Goal: Task Accomplishment & Management: Complete application form

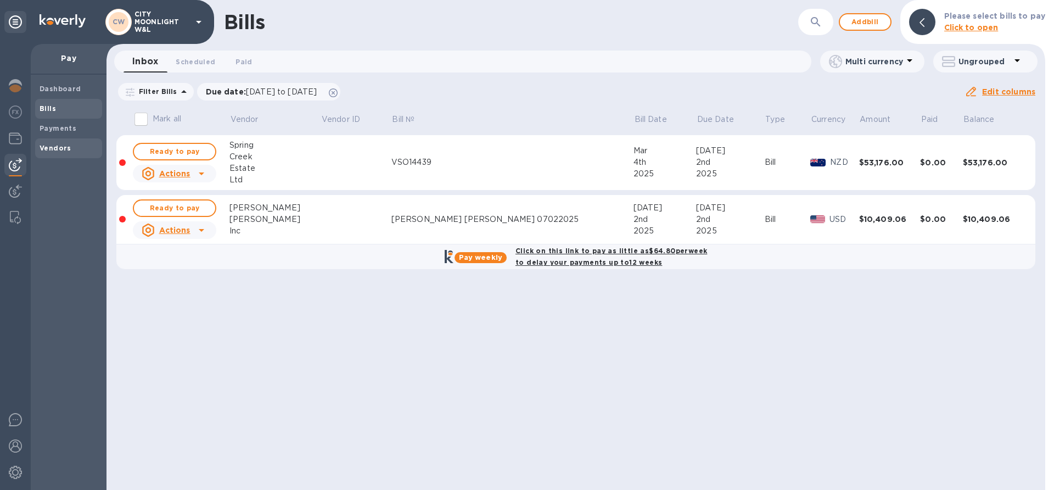
click at [57, 146] on b "Vendors" at bounding box center [56, 148] width 32 height 8
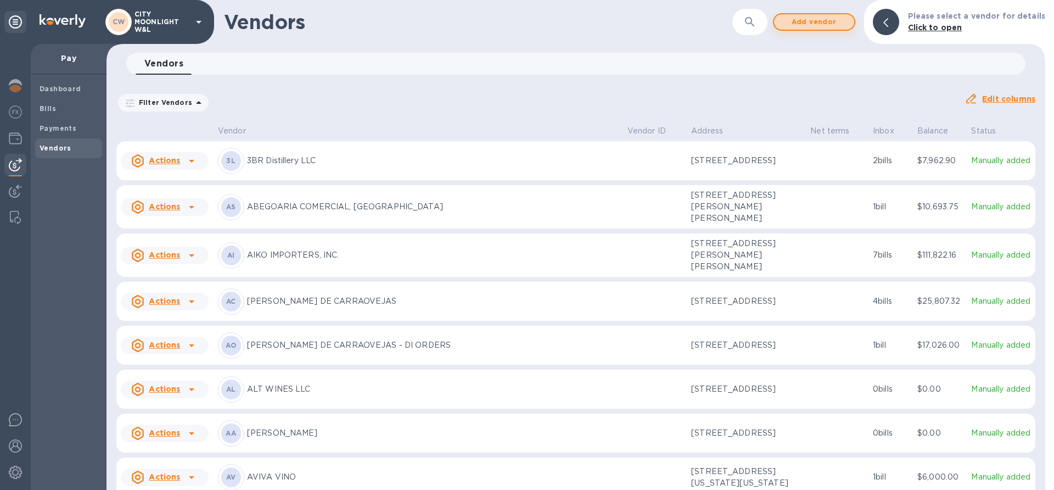
click at [812, 24] on span "Add vendor" at bounding box center [814, 21] width 63 height 13
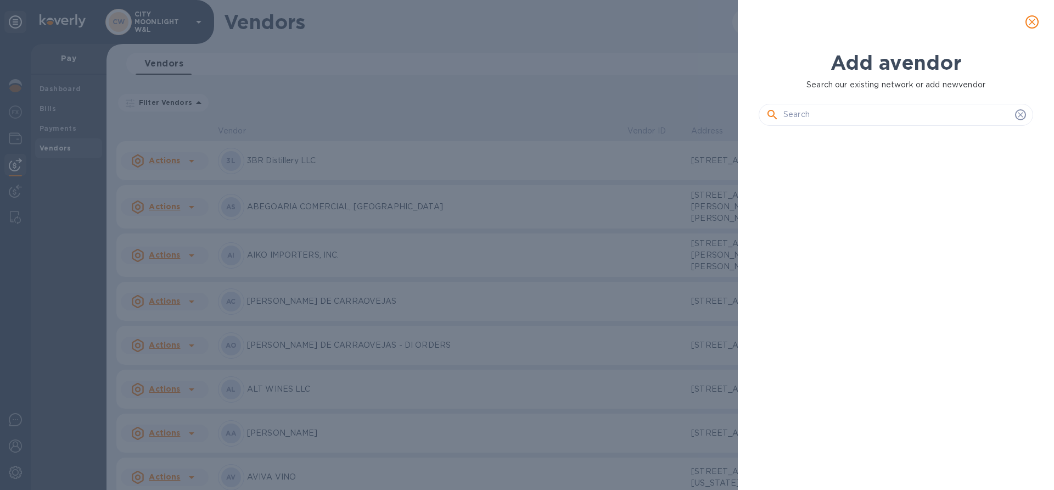
scroll to position [316, 279]
click at [883, 105] on div at bounding box center [896, 115] width 275 height 22
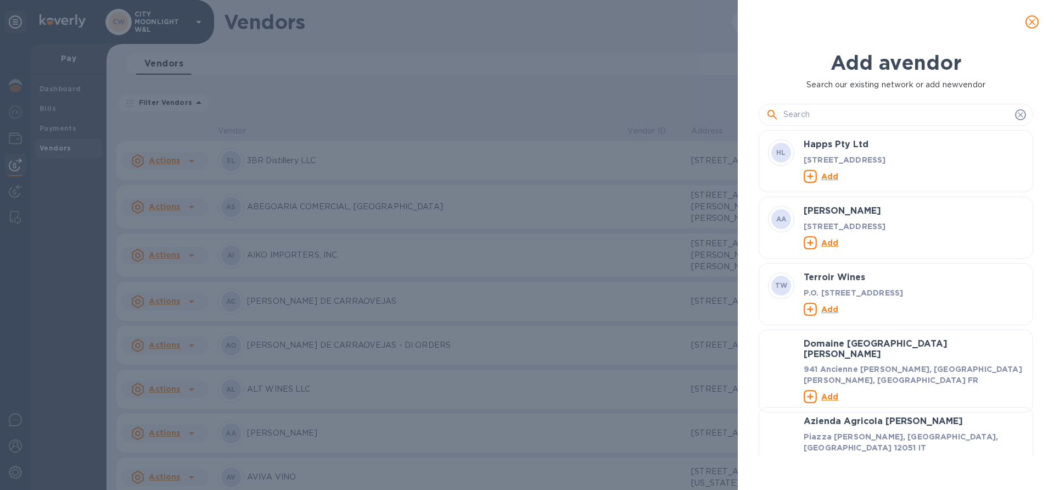
click at [872, 111] on input "text" at bounding box center [897, 115] width 227 height 16
paste input "Art+Farm Wine"
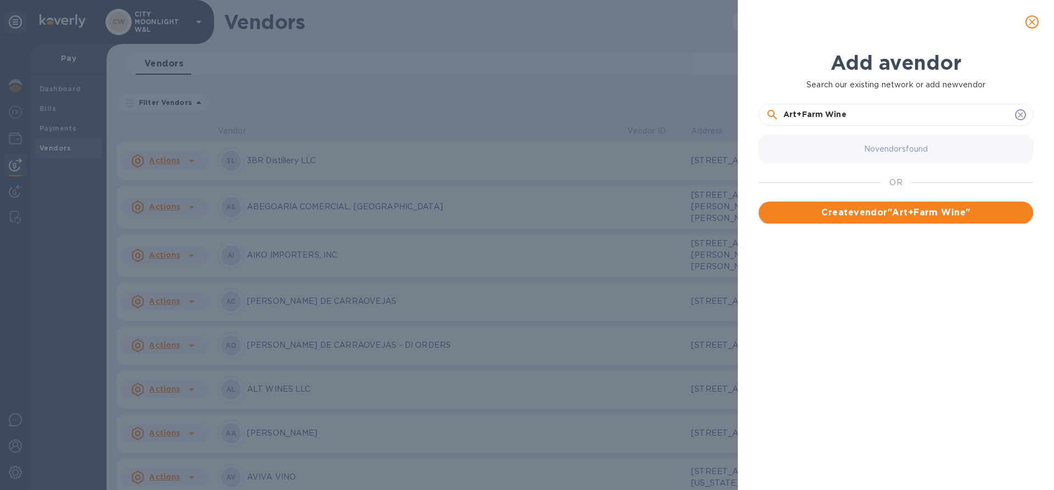
type input "Art+Farm Wine"
click at [871, 208] on span "Create vendor " Art+Farm Wine "" at bounding box center [896, 212] width 257 height 13
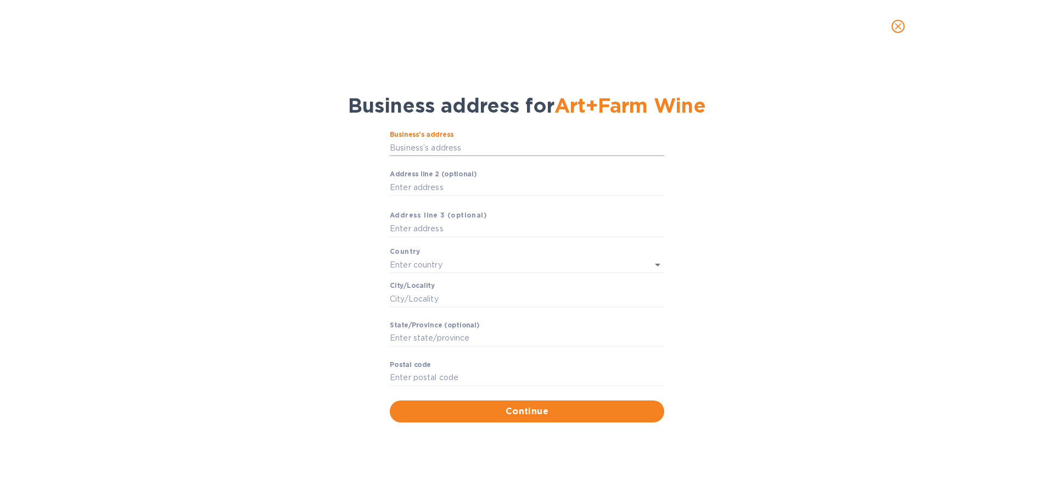
click at [445, 147] on input "Business’s аddress" at bounding box center [527, 147] width 275 height 16
paste input "[STREET_ADDRESS]"
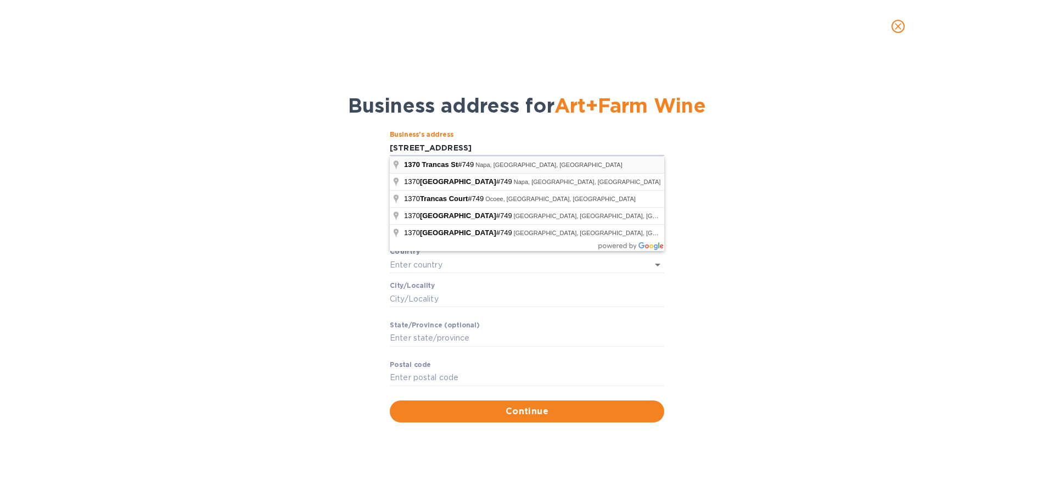
type input "[STREET_ADDRESS]"
type input "[GEOGRAPHIC_DATA]"
type input "Napa"
type input "CA"
type input "94558"
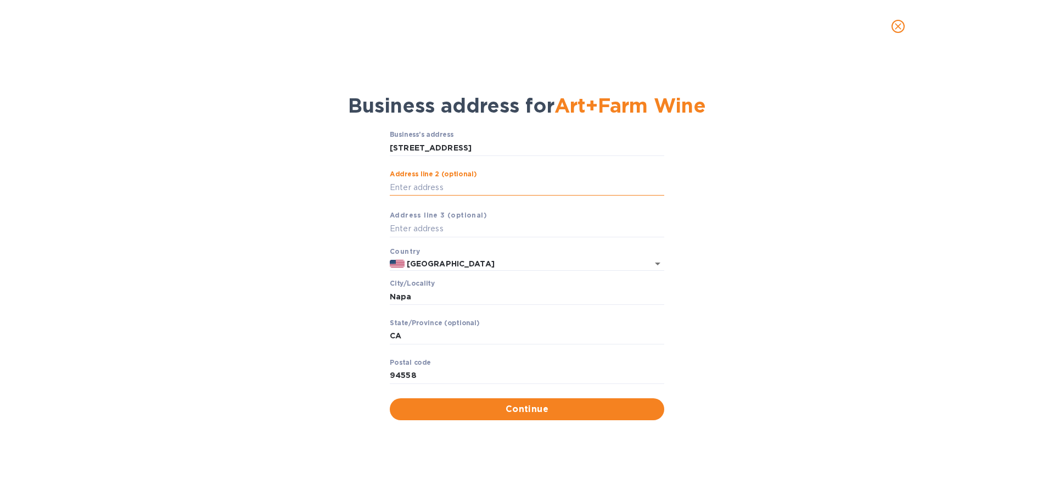
click at [420, 191] on input "Аddress line 2 (optional)" at bounding box center [527, 187] width 275 height 16
paste input "#749"
type input "#749"
click at [495, 415] on span "Continue" at bounding box center [527, 408] width 257 height 13
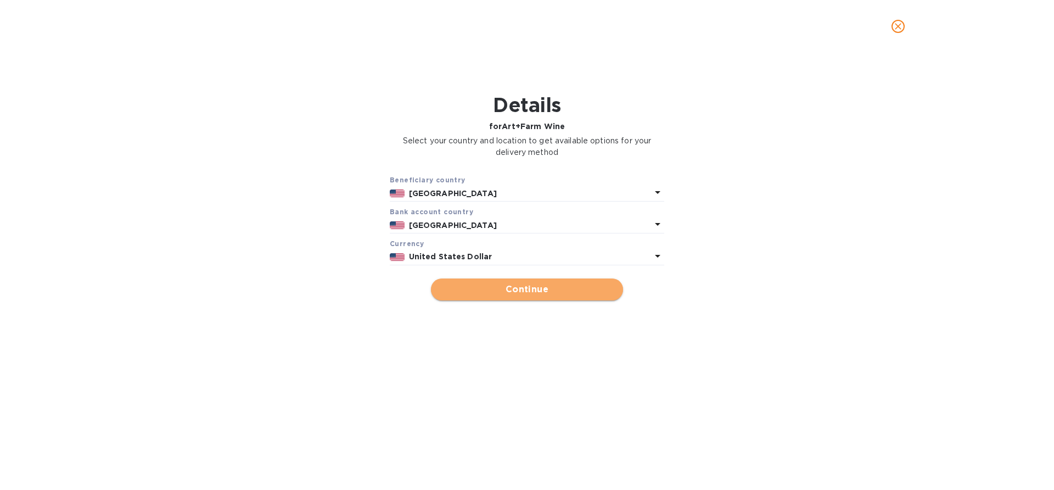
click at [525, 291] on span "Continue" at bounding box center [527, 289] width 175 height 13
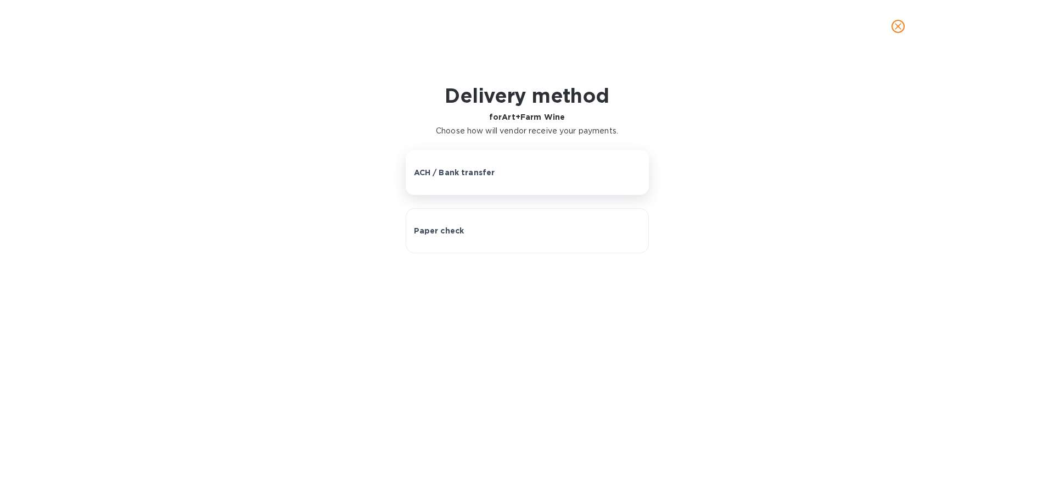
click at [501, 174] on div "ACH / Bank transfer" at bounding box center [527, 172] width 227 height 11
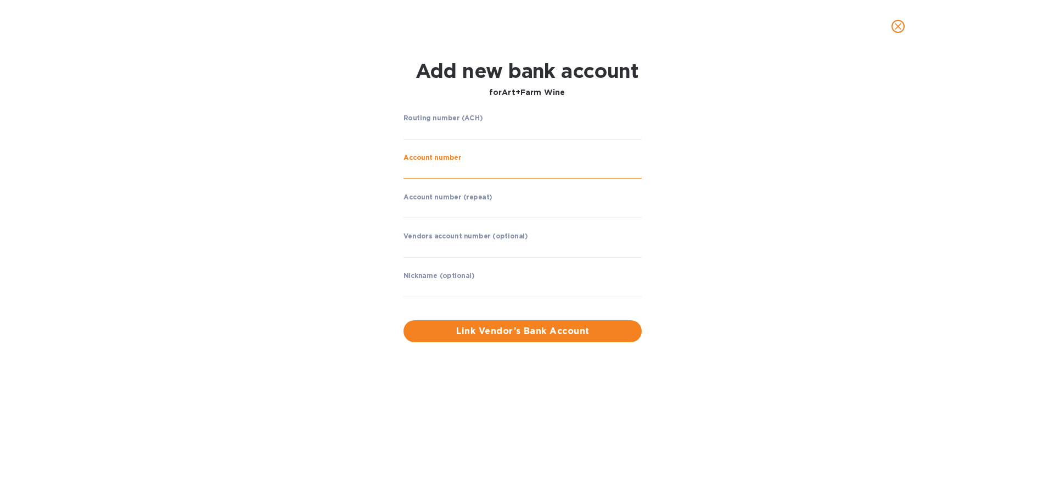
click at [442, 173] on input "string" at bounding box center [523, 171] width 238 height 16
click at [434, 139] on div "Routing number (ACH) ​" at bounding box center [523, 134] width 238 height 40
click at [431, 132] on input "string" at bounding box center [523, 131] width 238 height 16
type input "123205054"
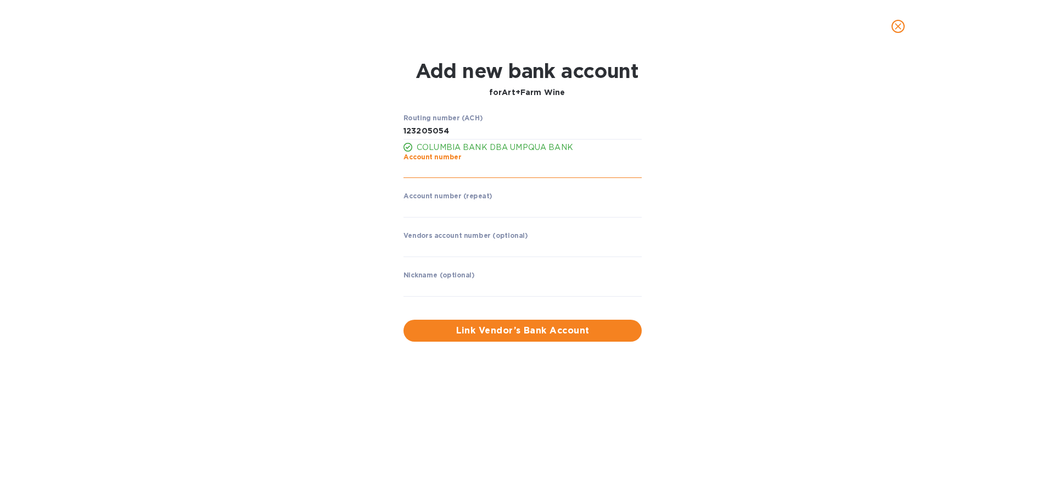
click at [430, 170] on input "string" at bounding box center [523, 170] width 238 height 16
type input "992750273"
click at [422, 213] on input "string" at bounding box center [523, 209] width 238 height 16
type input "992750273"
click at [422, 254] on input "text" at bounding box center [523, 249] width 238 height 16
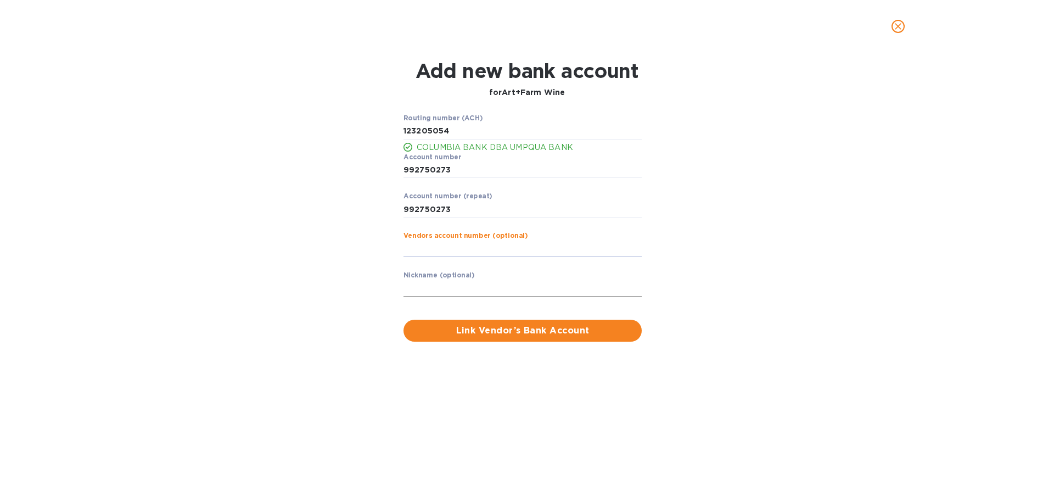
click at [421, 286] on input "text" at bounding box center [523, 288] width 238 height 16
drag, startPoint x: 401, startPoint y: 287, endPoint x: 392, endPoint y: 288, distance: 9.4
click at [392, 288] on div "Routing number (ACH) COLUMBIA BANK DBA UMPQUA BANK Account number ​ Account num…" at bounding box center [527, 228] width 684 height 241
paste input "Farm Wine"
type input "Art Farm Wine"
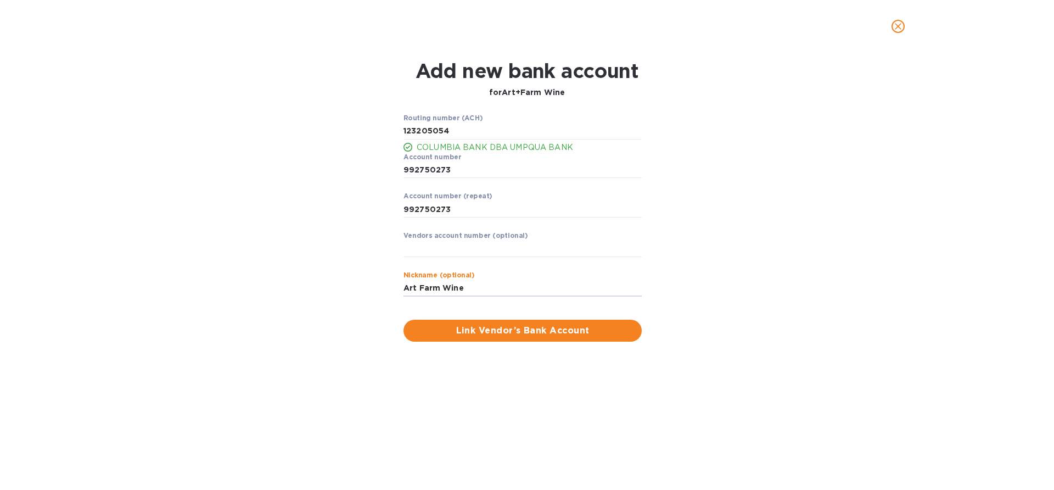
click at [499, 317] on div "Routing number (ACH) COLUMBIA BANK DBA UMPQUA BANK Account number ​ Account num…" at bounding box center [522, 228] width 247 height 236
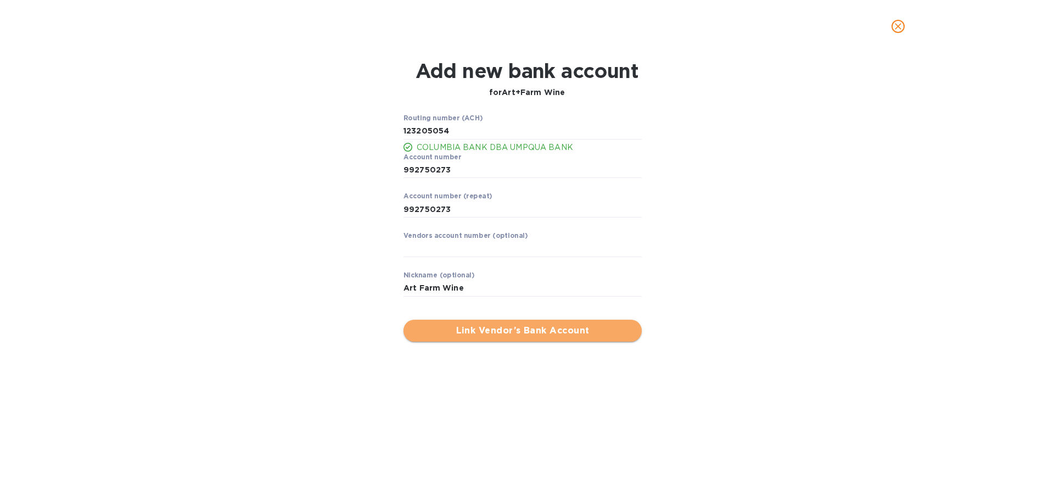
click at [490, 330] on span "Link Vendor’s Bank Account" at bounding box center [522, 330] width 221 height 13
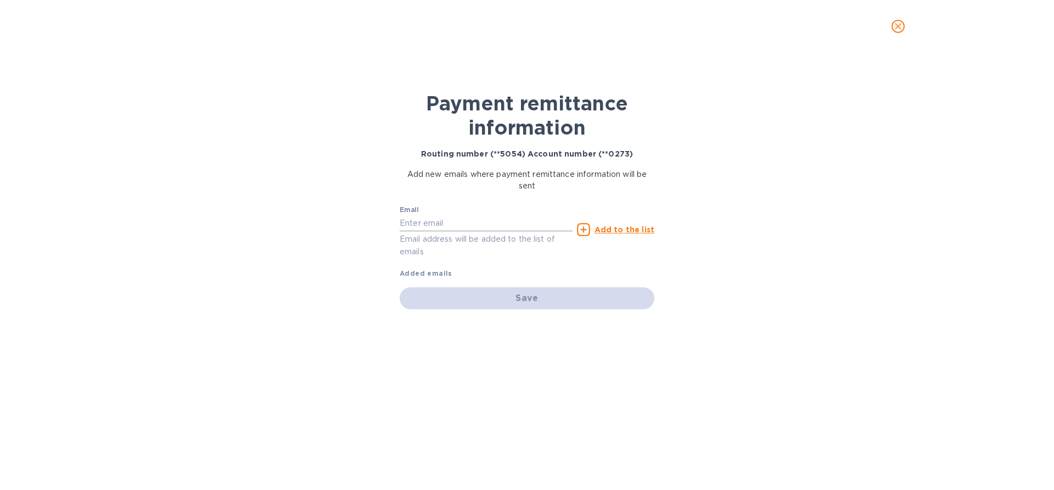
click at [426, 226] on input "text" at bounding box center [486, 223] width 173 height 16
paste input "[EMAIL_ADDRESS][DOMAIN_NAME]"
type input "[EMAIL_ADDRESS][DOMAIN_NAME]"
click at [612, 228] on u "Add to the list" at bounding box center [625, 229] width 60 height 9
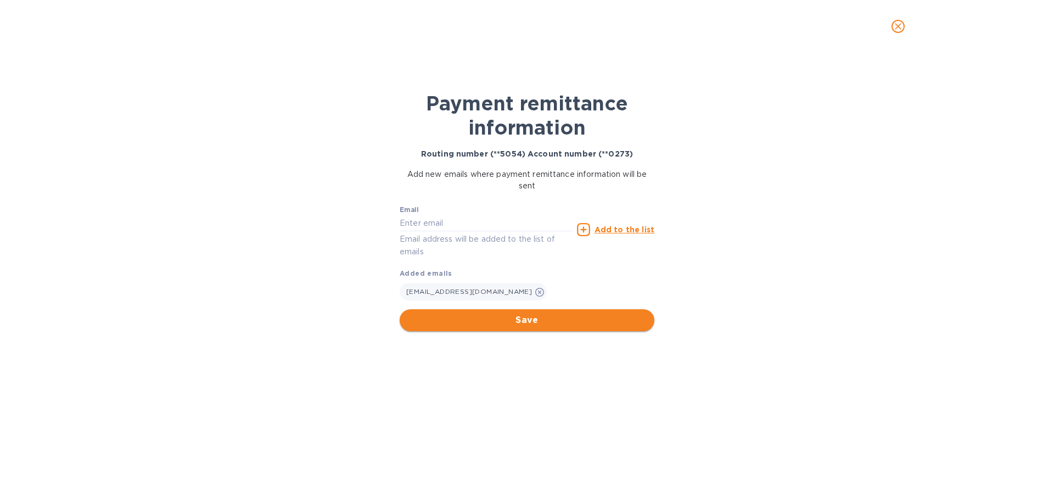
click at [490, 316] on span "Save" at bounding box center [527, 320] width 237 height 13
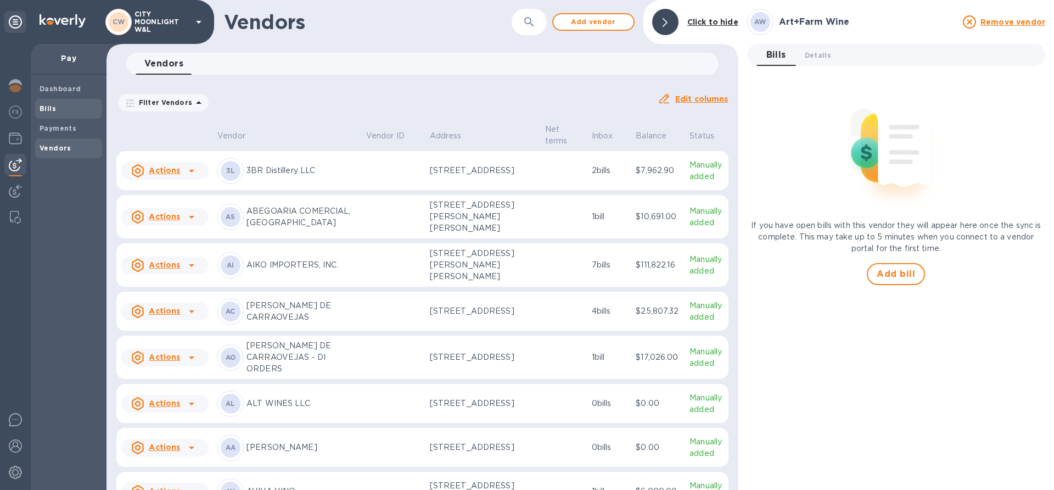
click at [47, 112] on b "Bills" at bounding box center [48, 108] width 16 height 8
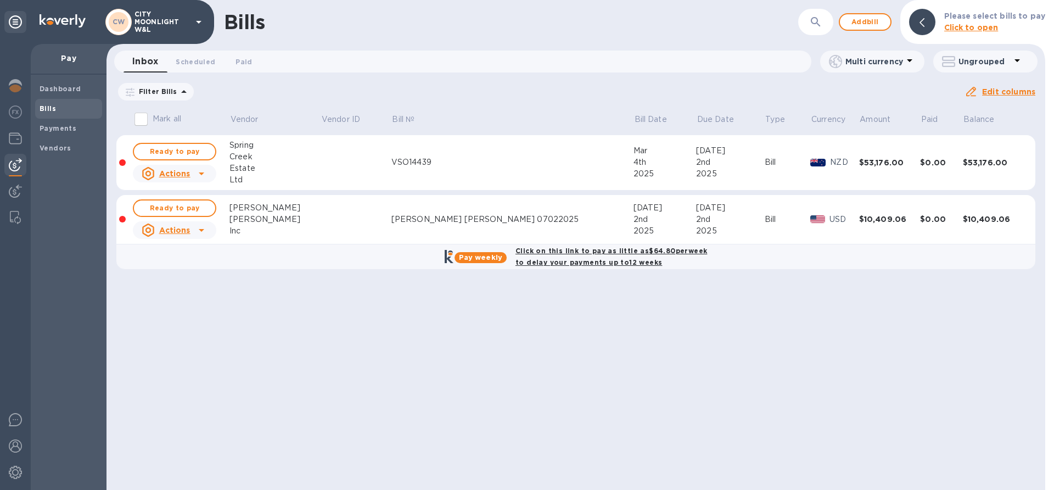
click at [815, 23] on icon "button" at bounding box center [815, 21] width 9 height 9
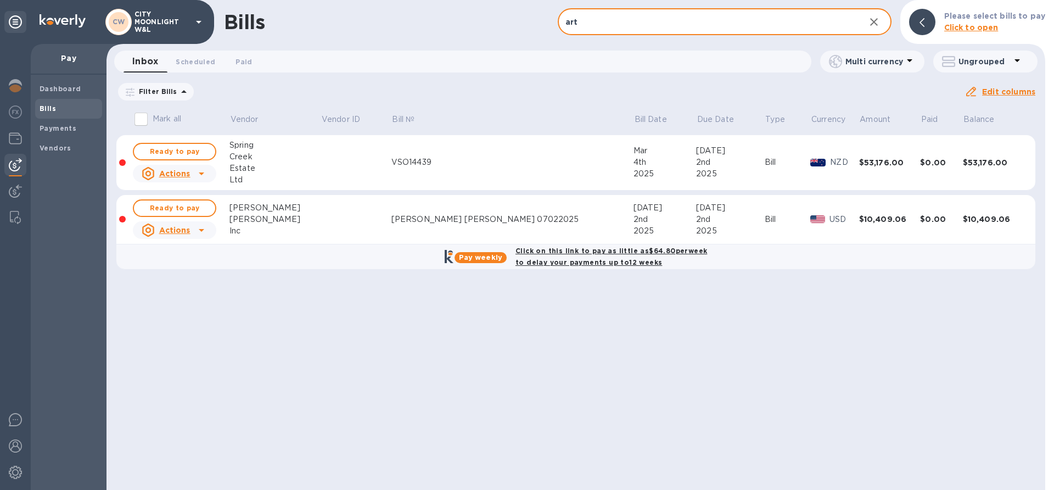
type input "art"
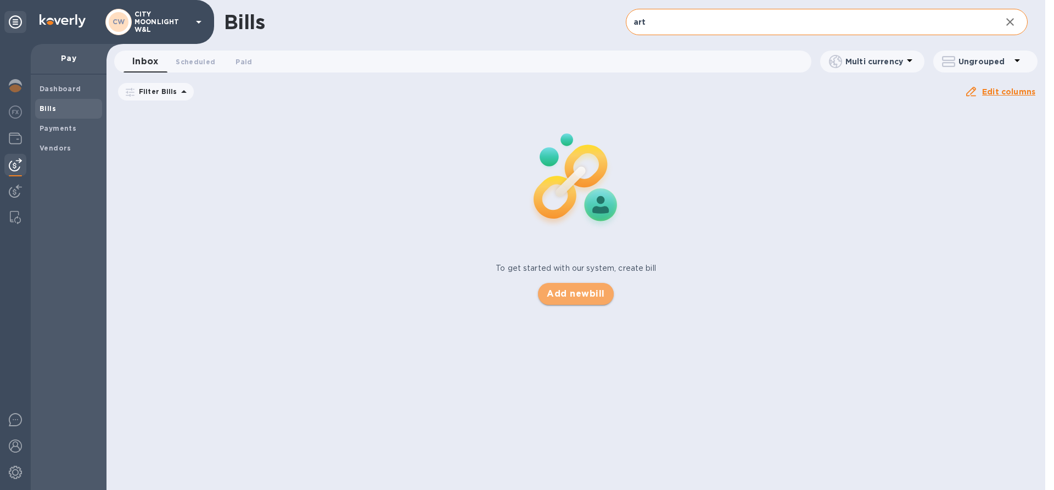
click at [570, 295] on span "Add new bill" at bounding box center [576, 293] width 58 height 13
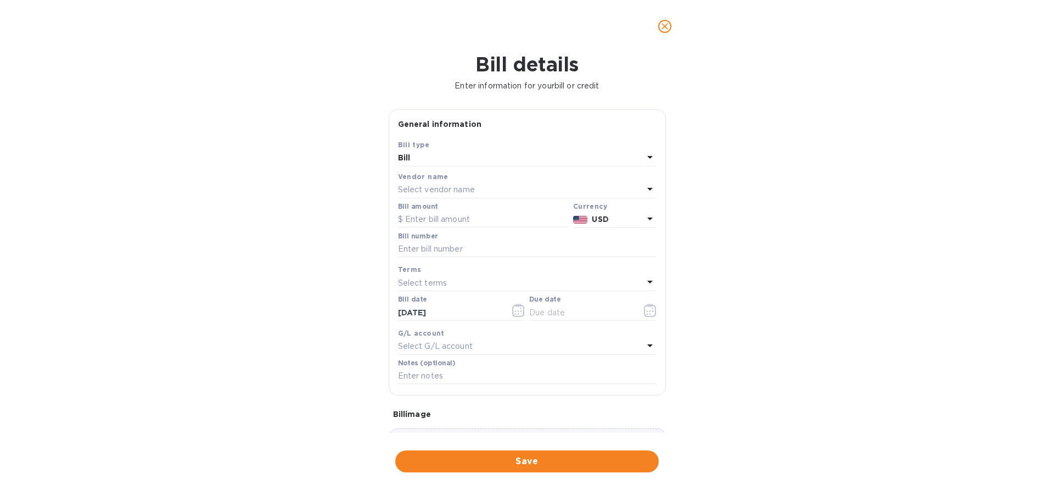
click at [428, 189] on p "Select vendor name" at bounding box center [436, 190] width 77 height 12
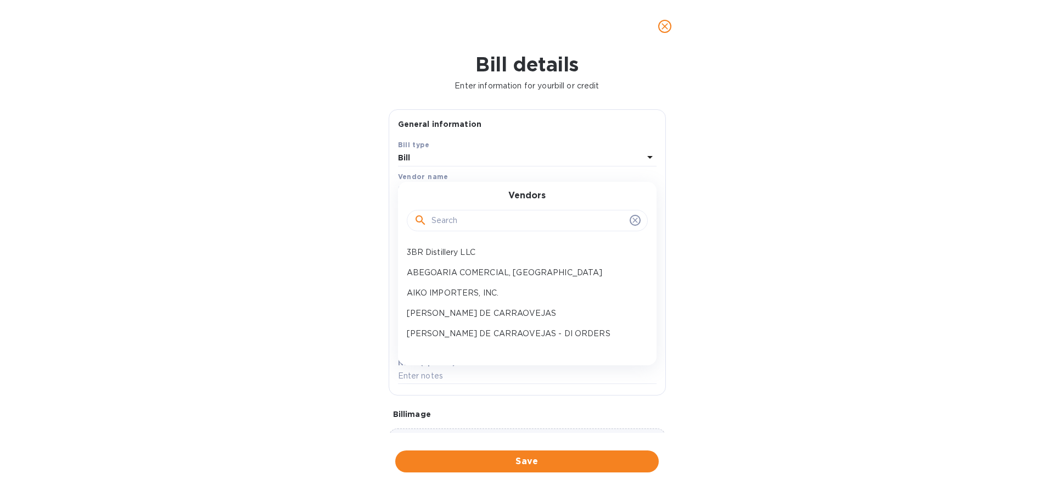
click at [445, 220] on input "text" at bounding box center [529, 220] width 194 height 16
type input "art"
click button "Save" at bounding box center [0, 0] width 0 height 0
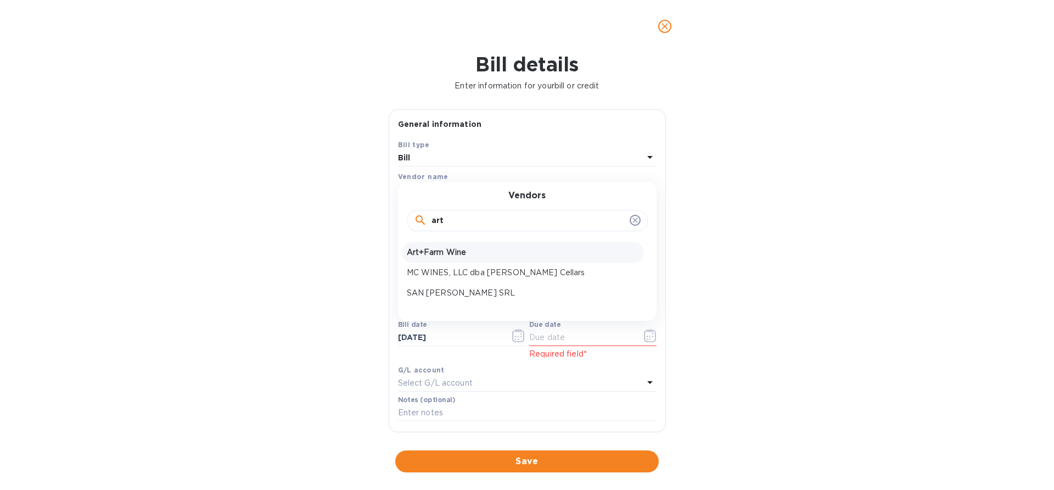
click at [438, 249] on p "Art+Farm Wine" at bounding box center [523, 253] width 232 height 12
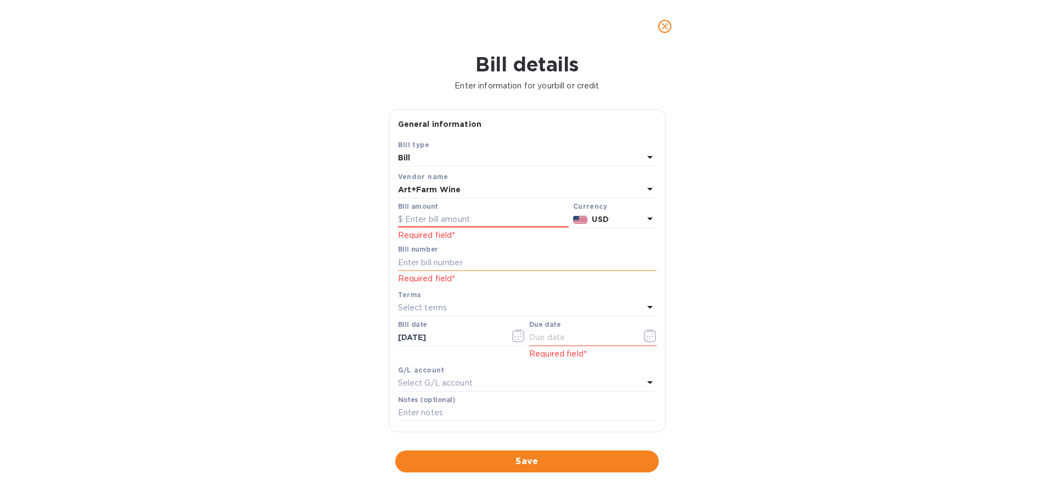
click at [415, 262] on input "text" at bounding box center [527, 262] width 259 height 16
paste input "18204"
type input "18204"
click at [476, 217] on input "text" at bounding box center [483, 219] width 171 height 16
type input "9,360"
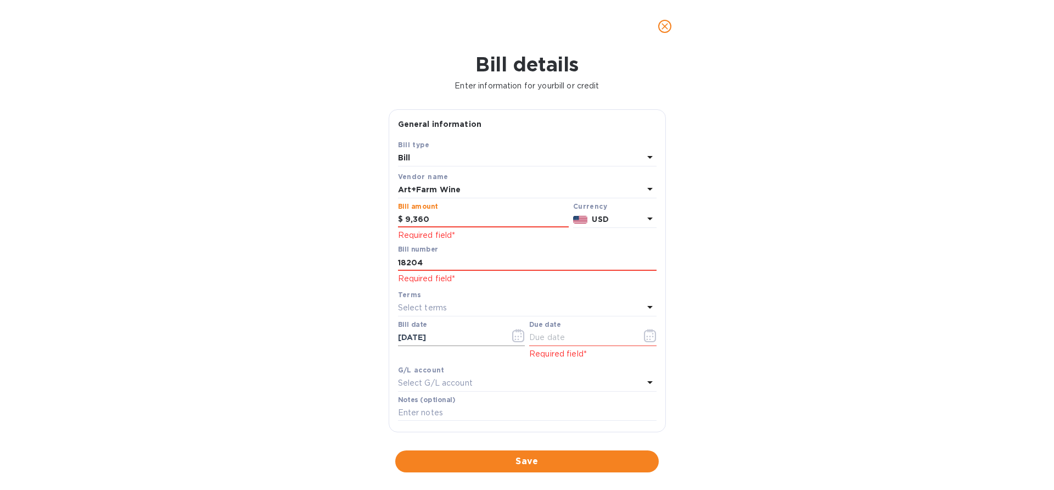
click at [512, 336] on icon "button" at bounding box center [518, 335] width 13 height 13
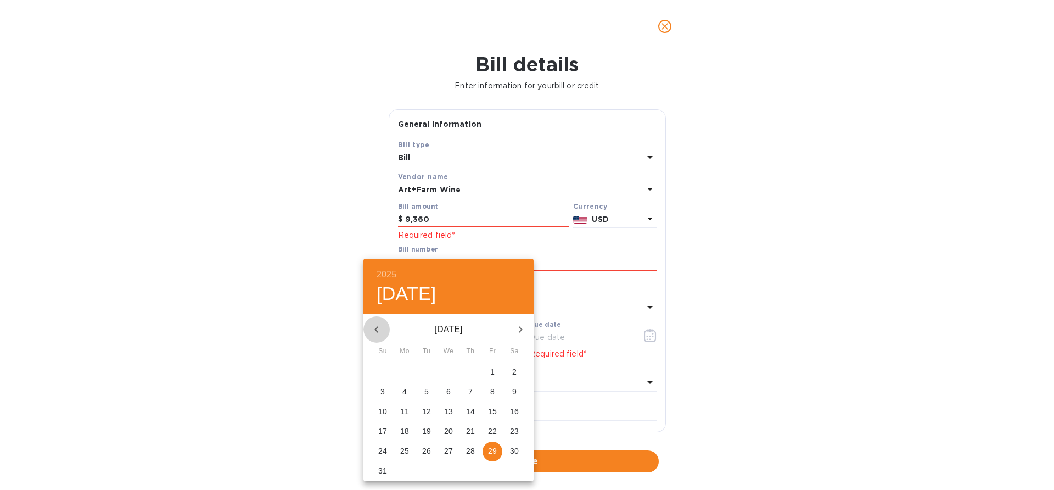
click at [374, 320] on button "button" at bounding box center [377, 329] width 26 height 26
click at [426, 374] on p "1" at bounding box center [426, 371] width 4 height 11
type input "[DATE]"
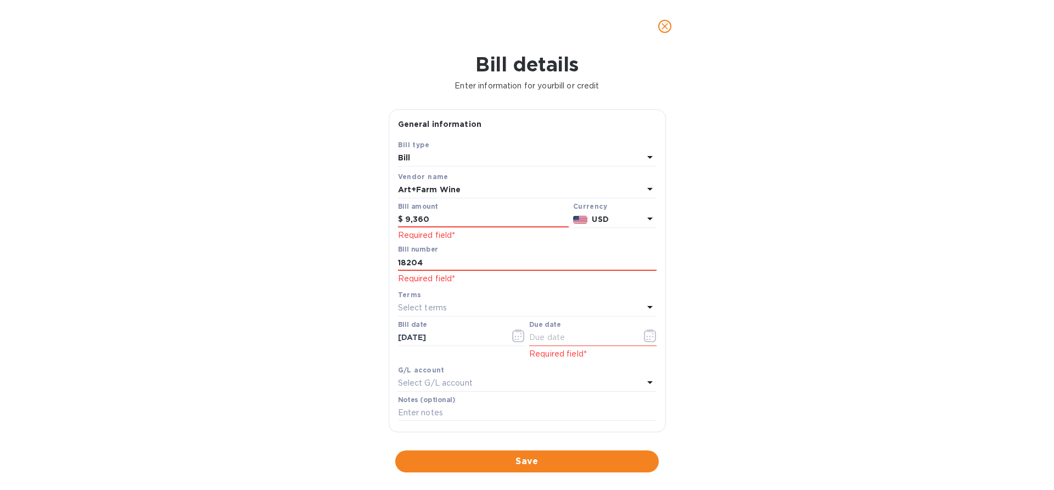
click at [429, 306] on p "Select terms" at bounding box center [422, 308] width 49 height 12
click at [450, 390] on p "NET 60" at bounding box center [523, 391] width 232 height 12
type input "[DATE]"
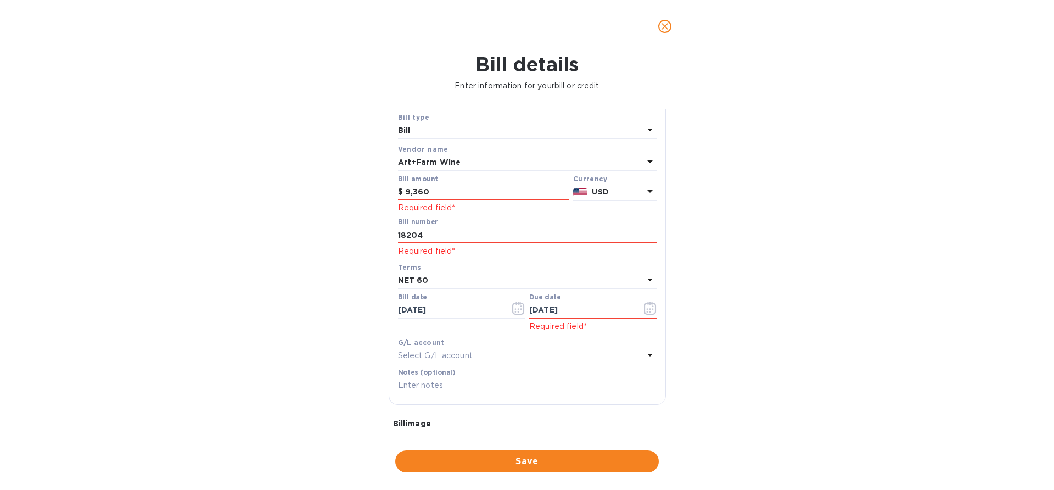
scroll to position [28, 0]
click at [434, 382] on input "text" at bounding box center [527, 385] width 259 height 16
click at [775, 315] on div "Bill details Enter information for your bill or credit General information Save…" at bounding box center [527, 271] width 1054 height 437
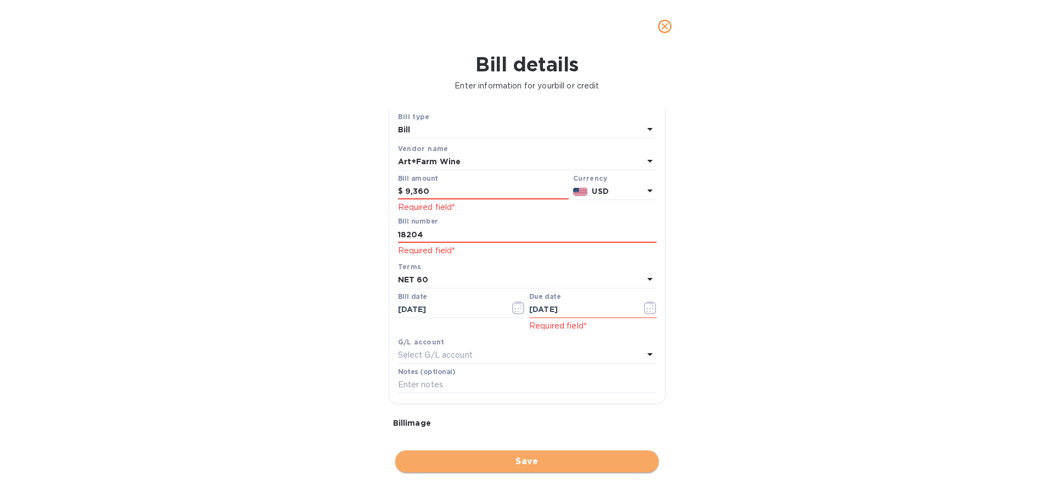
click at [501, 461] on span "Save" at bounding box center [527, 461] width 246 height 13
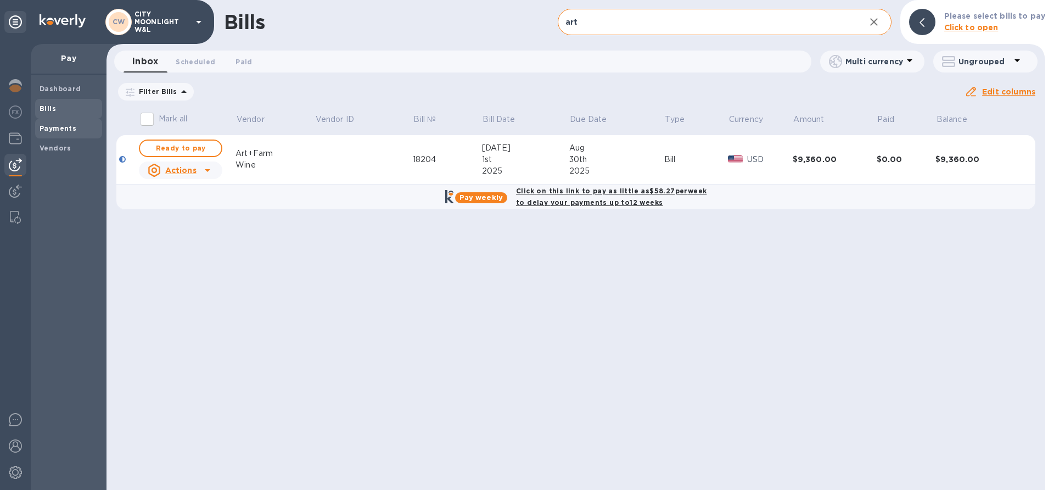
click at [53, 132] on b "Payments" at bounding box center [58, 128] width 37 height 8
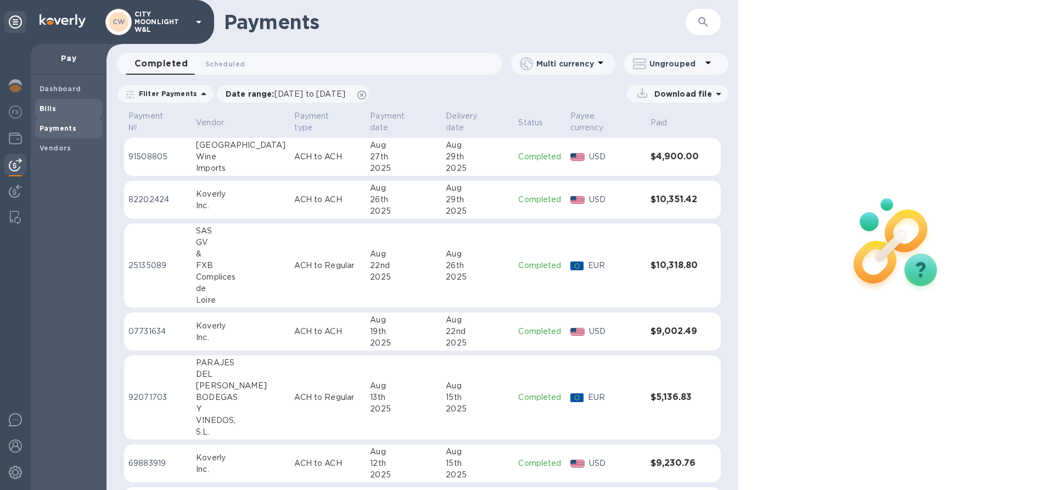
click at [47, 107] on b "Bills" at bounding box center [48, 108] width 16 height 8
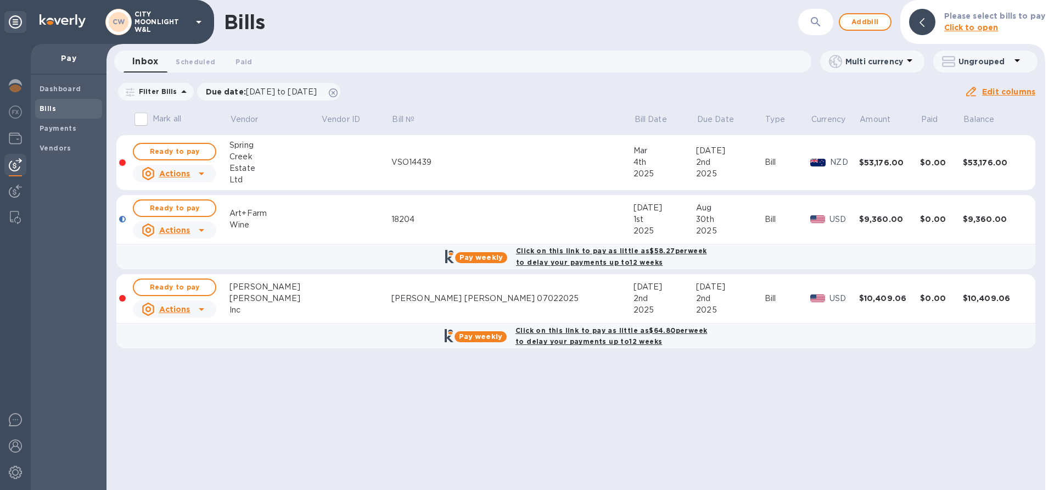
click at [287, 215] on div "Art+Farm" at bounding box center [275, 214] width 91 height 12
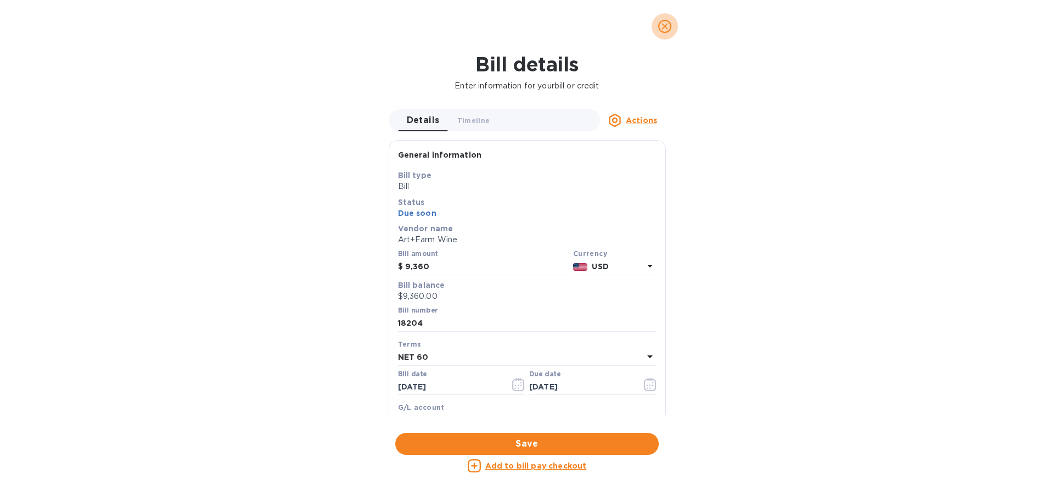
click at [667, 32] on span "close" at bounding box center [664, 26] width 13 height 13
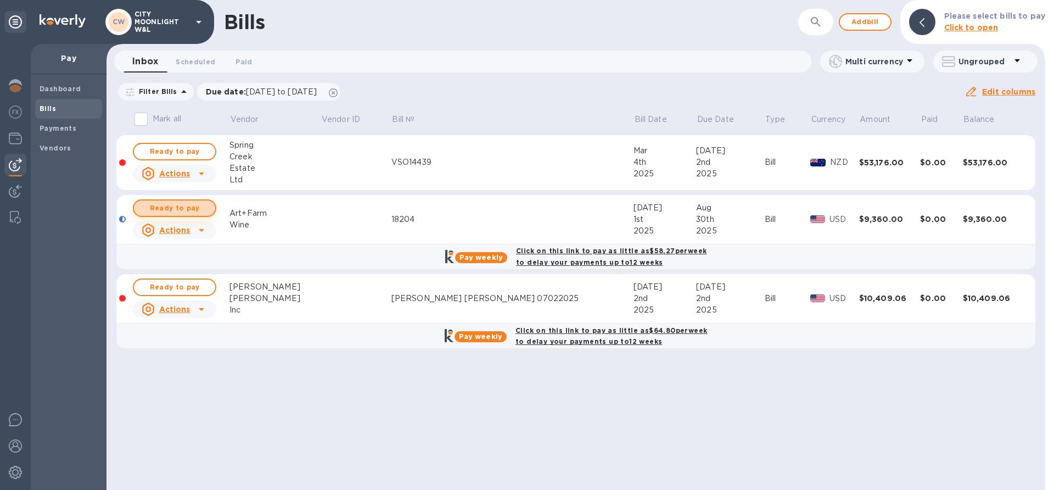
click at [195, 205] on span "Ready to pay" at bounding box center [175, 208] width 64 height 13
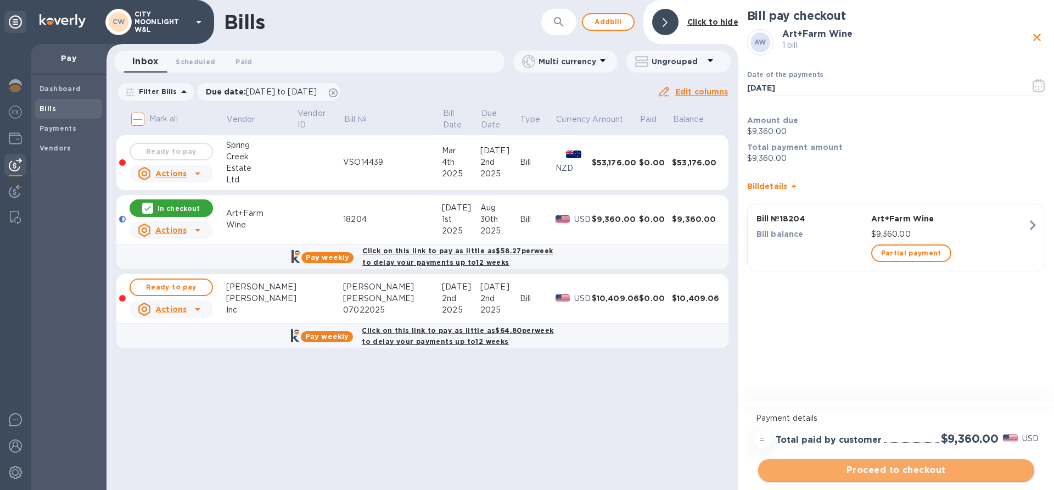
click at [864, 469] on span "Proceed to checkout" at bounding box center [896, 469] width 259 height 13
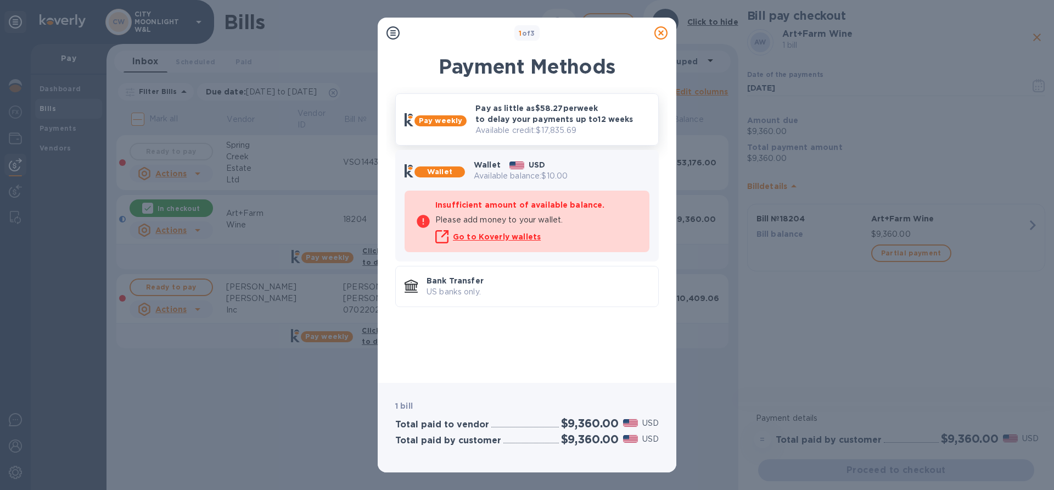
click at [525, 120] on p "Pay as little as $58.27 per week to delay your payments up to 12 weeks" at bounding box center [563, 114] width 174 height 22
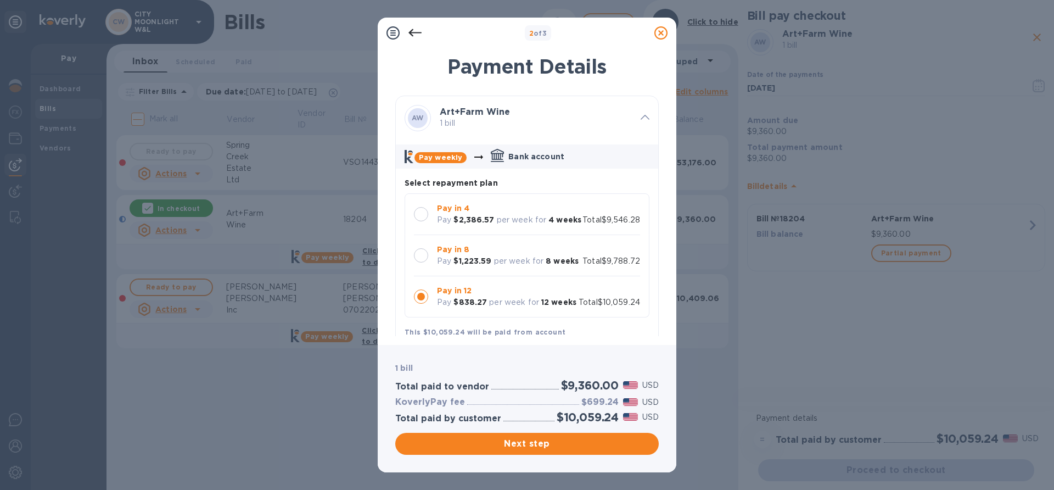
click at [484, 223] on b "$2,386.57" at bounding box center [474, 219] width 41 height 9
click at [488, 265] on b "$1,223.59" at bounding box center [473, 260] width 38 height 9
click at [471, 306] on b "$838.27" at bounding box center [470, 302] width 33 height 9
click at [426, 262] on div at bounding box center [421, 255] width 14 height 14
click at [425, 304] on div at bounding box center [421, 296] width 14 height 14
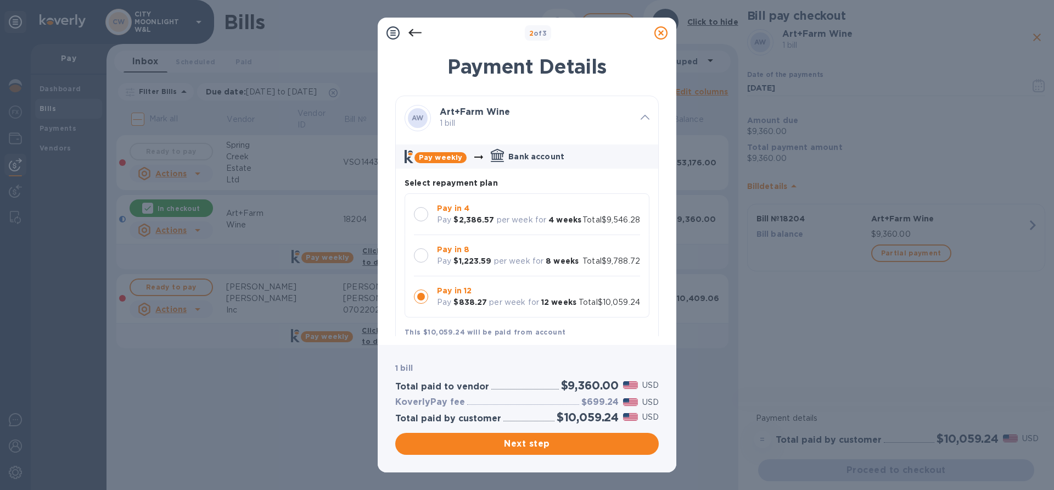
click at [423, 261] on div at bounding box center [421, 255] width 14 height 14
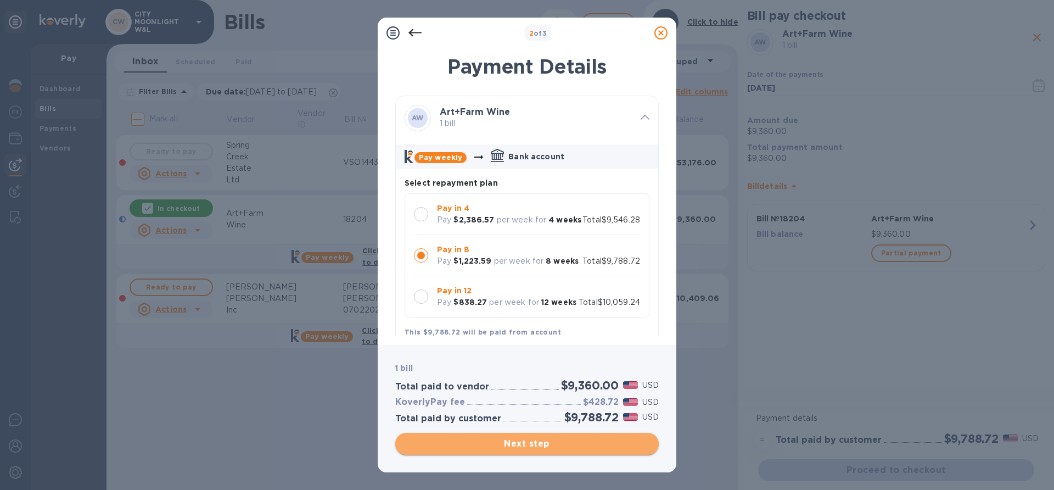
click at [511, 449] on span "Next step" at bounding box center [527, 443] width 246 height 13
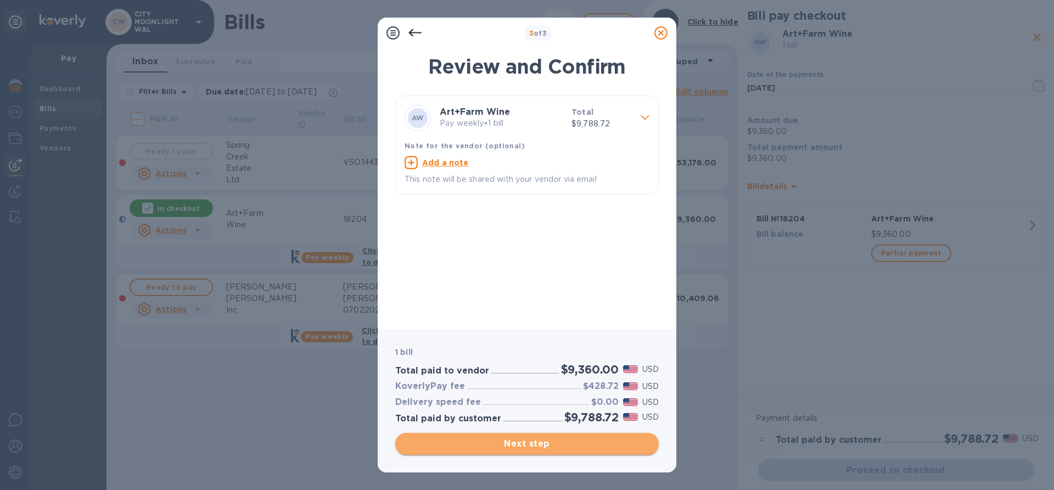
click at [511, 449] on span "Next step" at bounding box center [527, 443] width 246 height 13
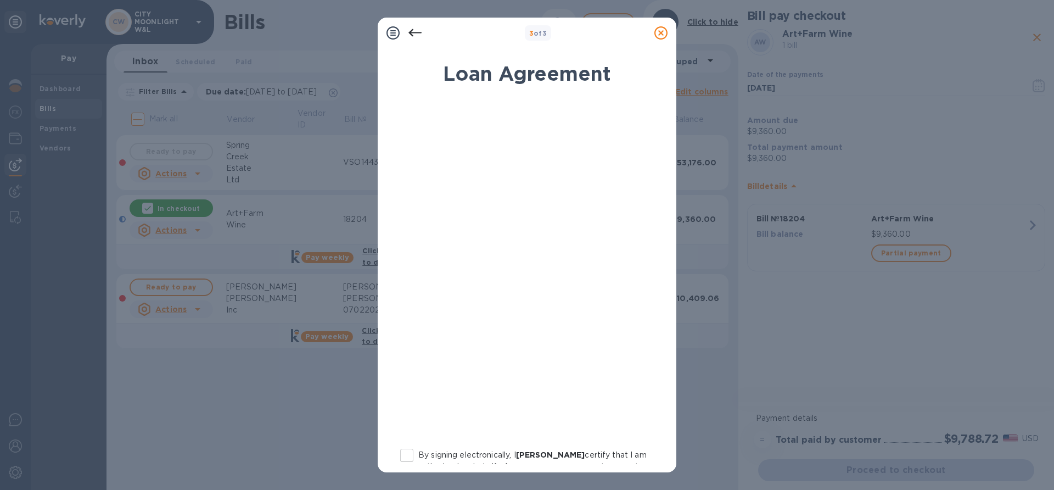
scroll to position [136, 0]
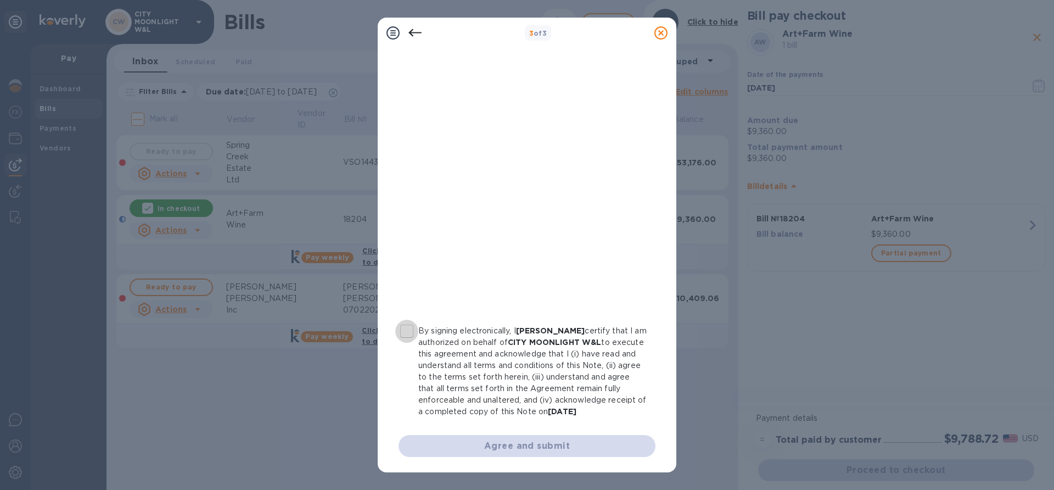
click at [405, 320] on input "By signing electronically, I [PERSON_NAME] certify that I am authorized on beha…" at bounding box center [406, 331] width 23 height 23
checkbox input "true"
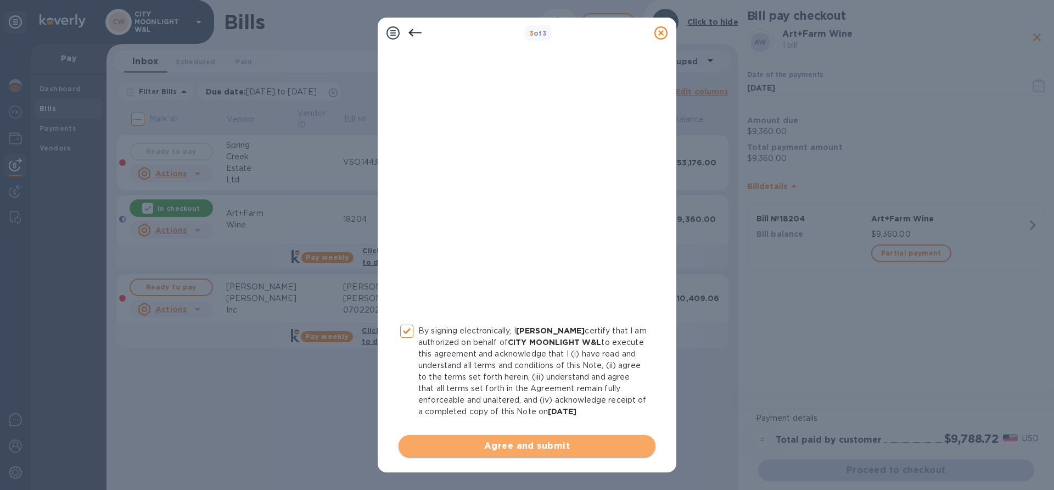
click at [530, 444] on span "Agree and submit" at bounding box center [526, 445] width 239 height 13
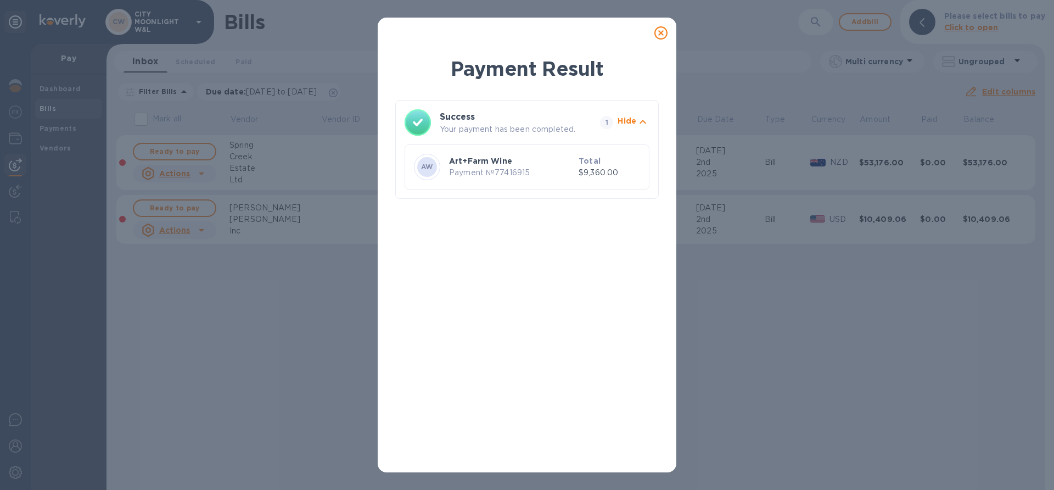
click at [658, 32] on icon at bounding box center [661, 32] width 13 height 13
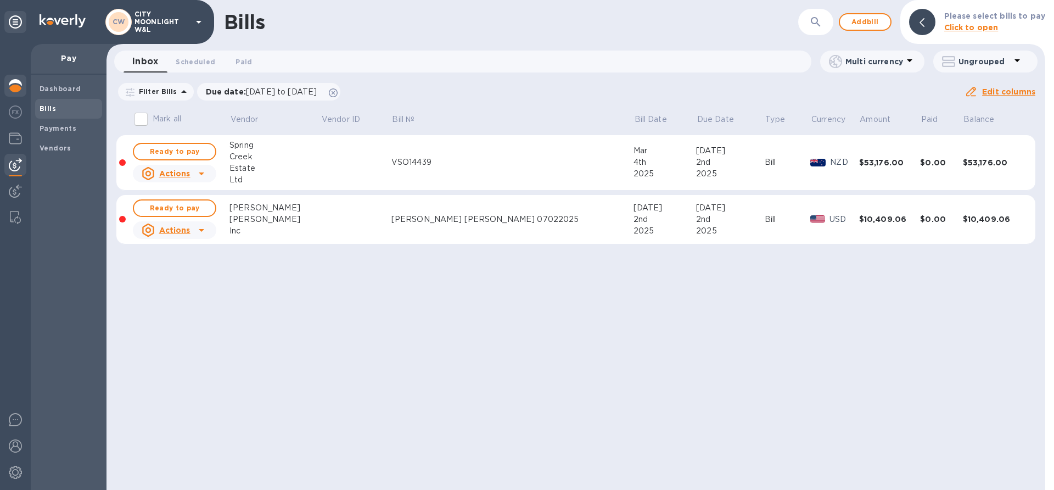
click at [9, 86] on img at bounding box center [15, 85] width 13 height 13
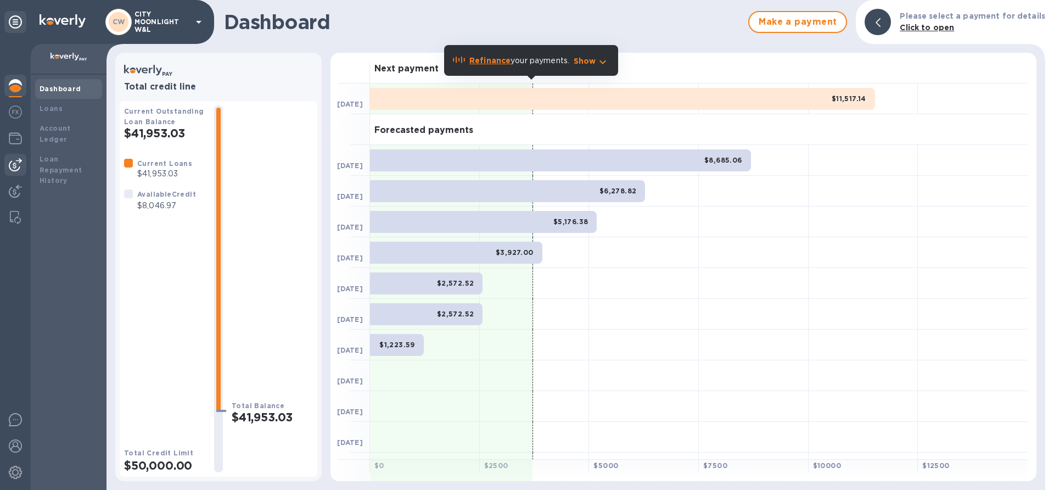
click at [19, 163] on img at bounding box center [15, 164] width 13 height 13
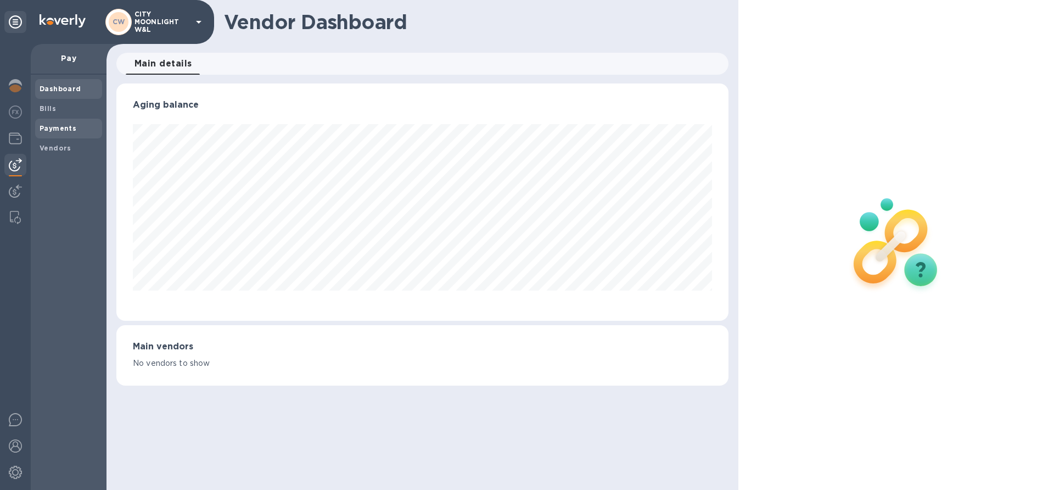
scroll to position [237, 612]
click at [44, 127] on b "Payments" at bounding box center [58, 128] width 37 height 8
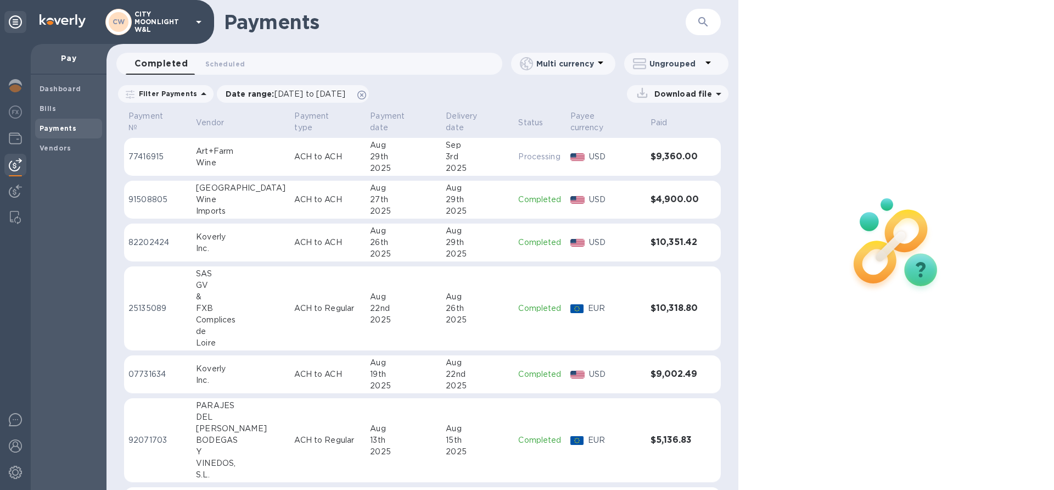
click at [228, 157] on div "Wine" at bounding box center [241, 163] width 90 height 12
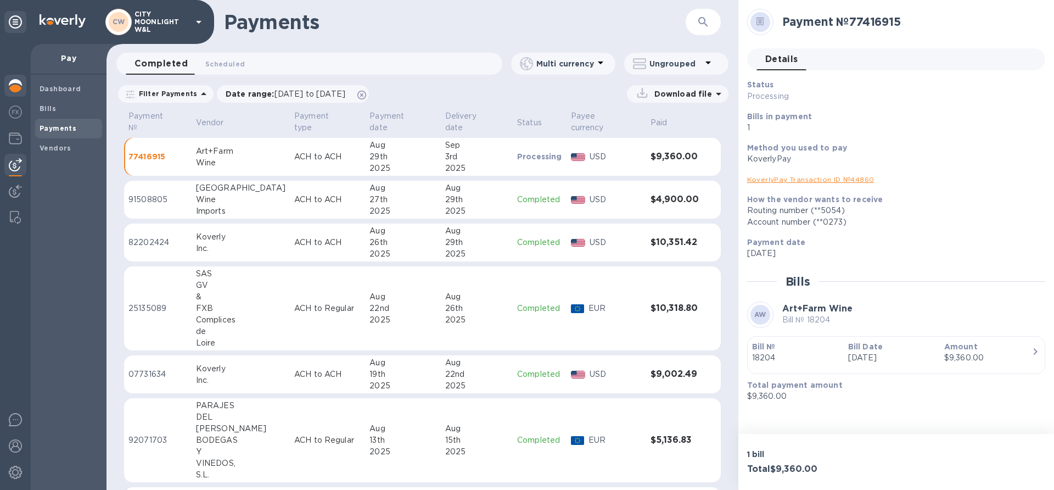
click at [10, 83] on img at bounding box center [15, 85] width 13 height 13
